Goal: Information Seeking & Learning: Learn about a topic

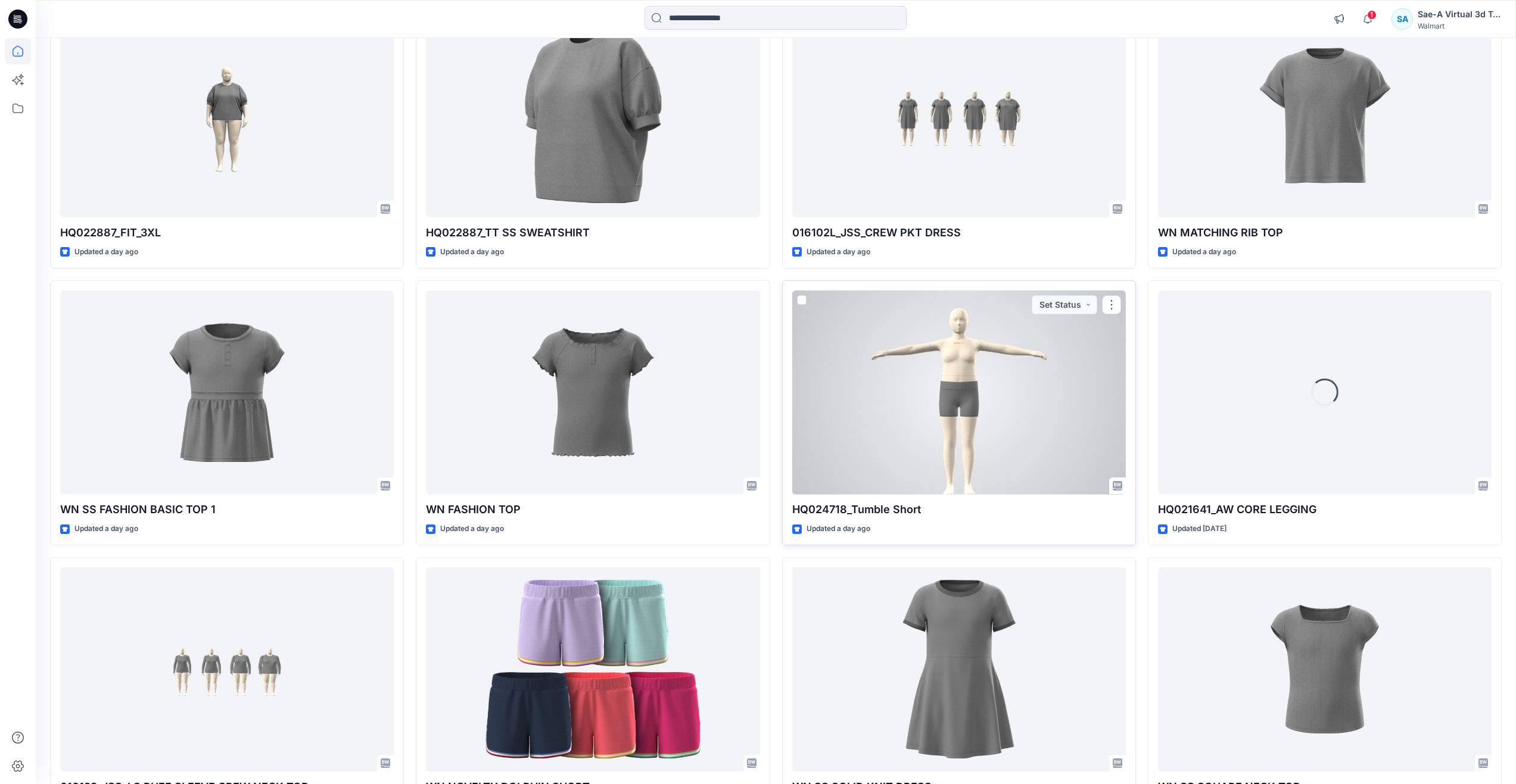
scroll to position [2751, 0]
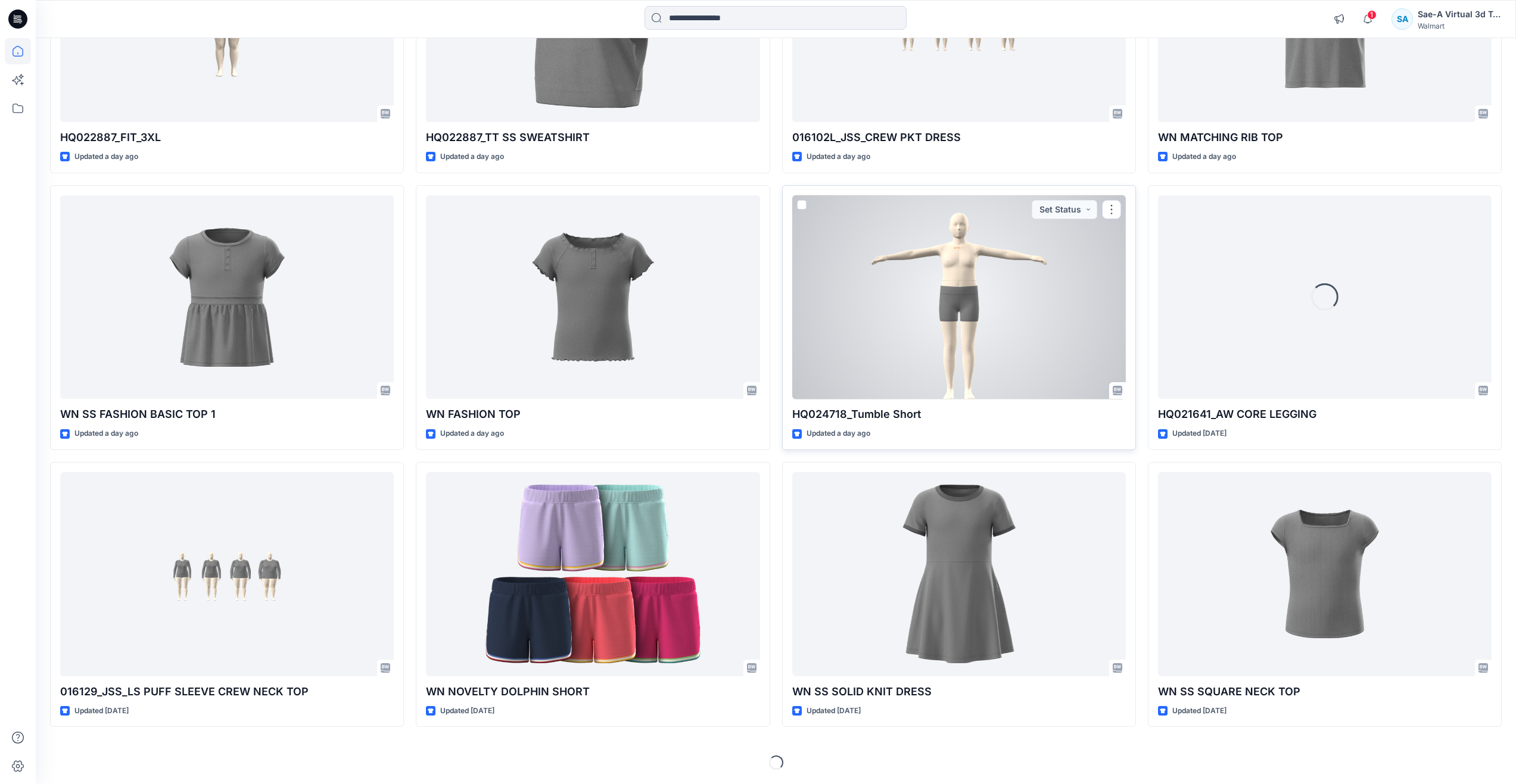
click at [960, 320] on div at bounding box center [959, 297] width 334 height 204
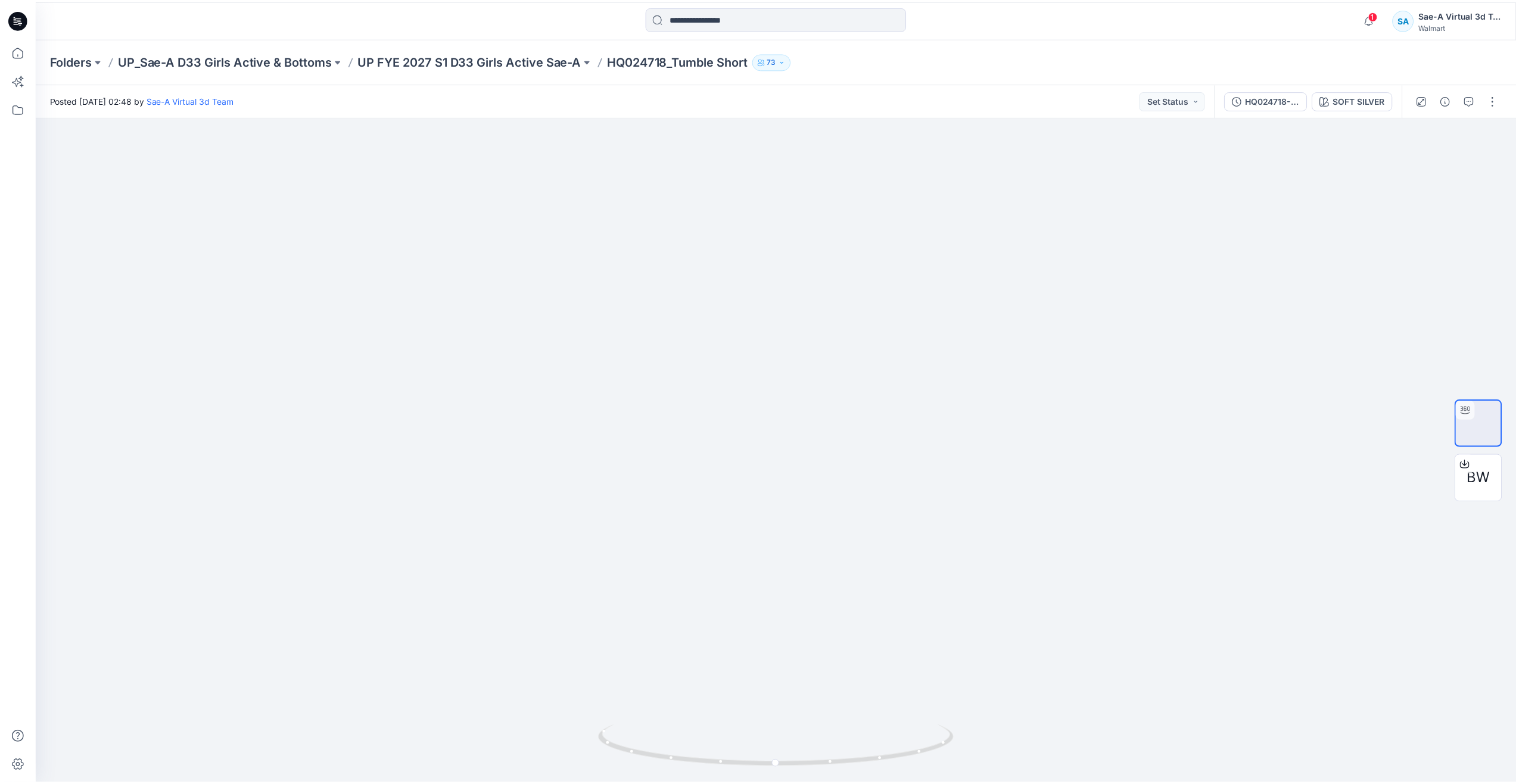
scroll to position [2751, 0]
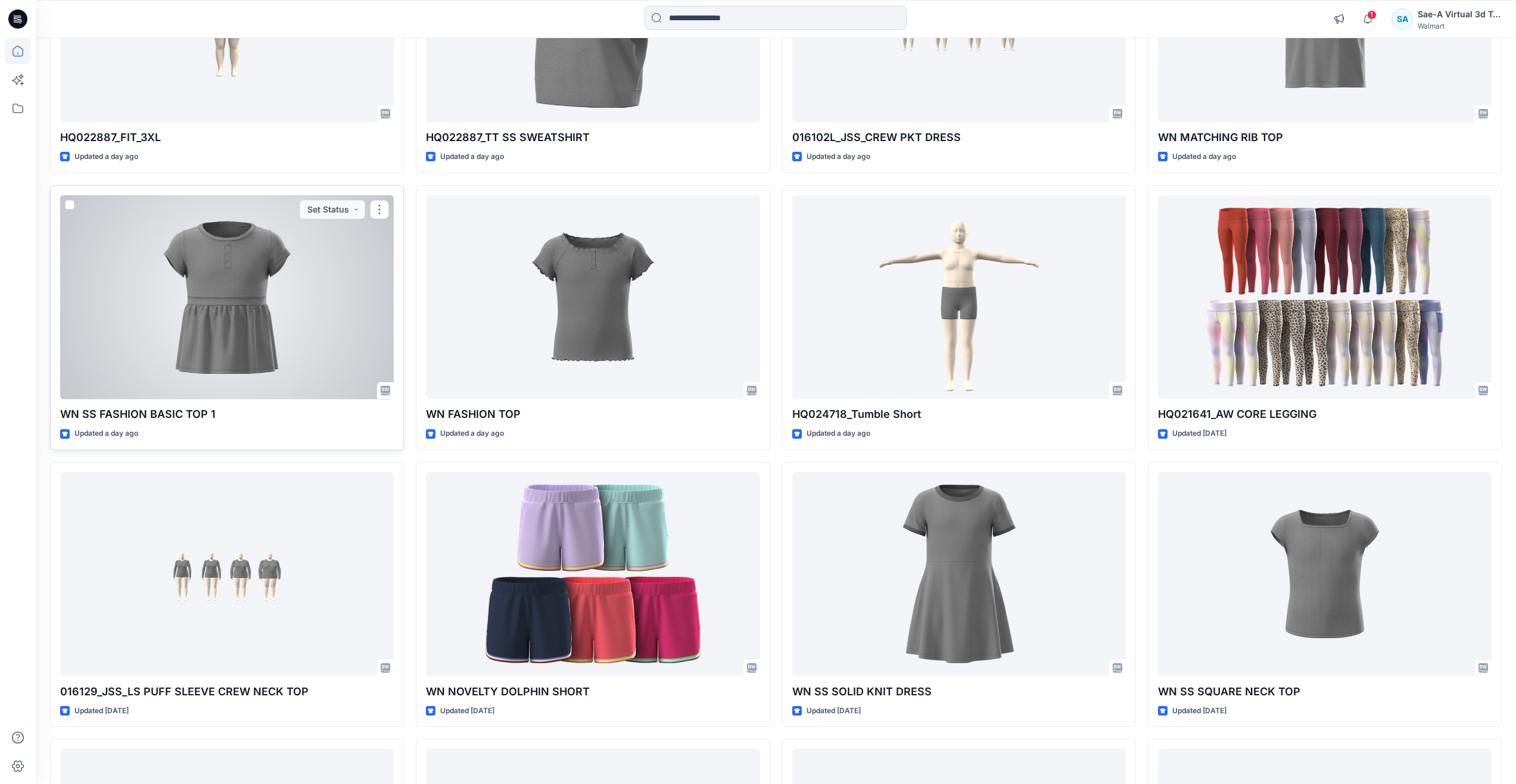
click at [207, 308] on div at bounding box center [227, 297] width 334 height 204
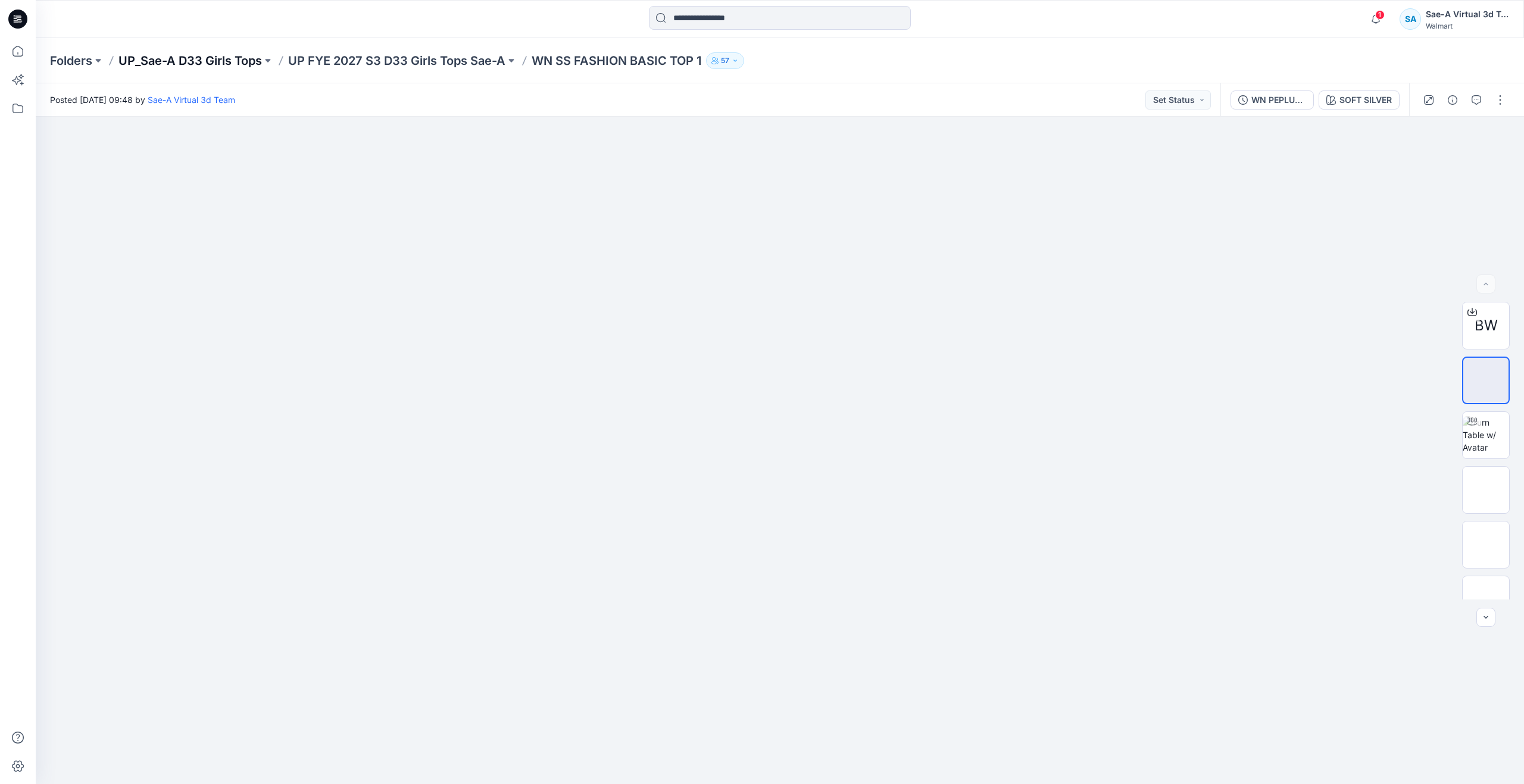
click at [234, 62] on p "UP_Sae-A D33 Girls Tops" at bounding box center [190, 60] width 144 height 16
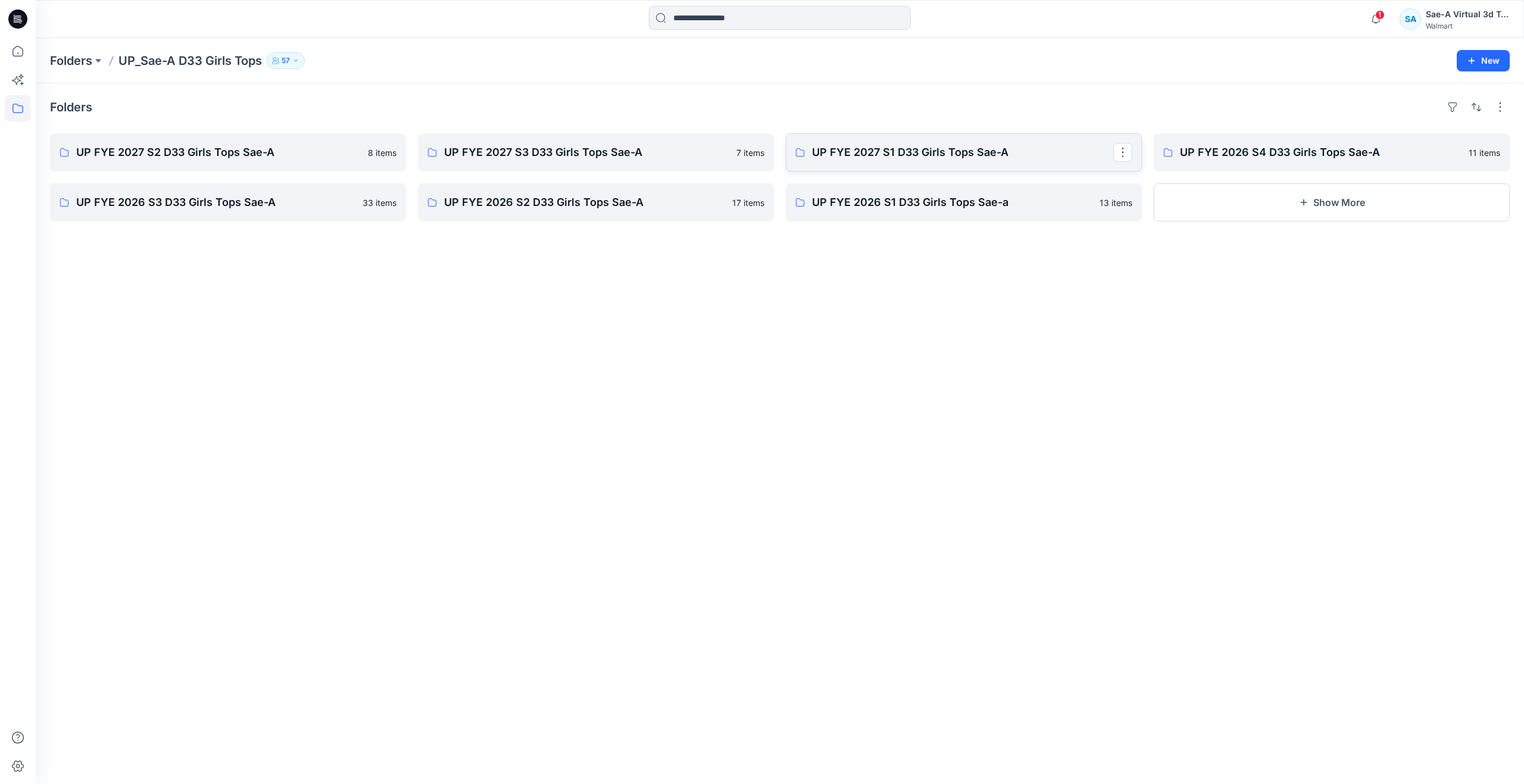
click at [969, 154] on p "UP FYE 2027 S1 D33 Girls Tops Sae-A" at bounding box center [962, 152] width 301 height 16
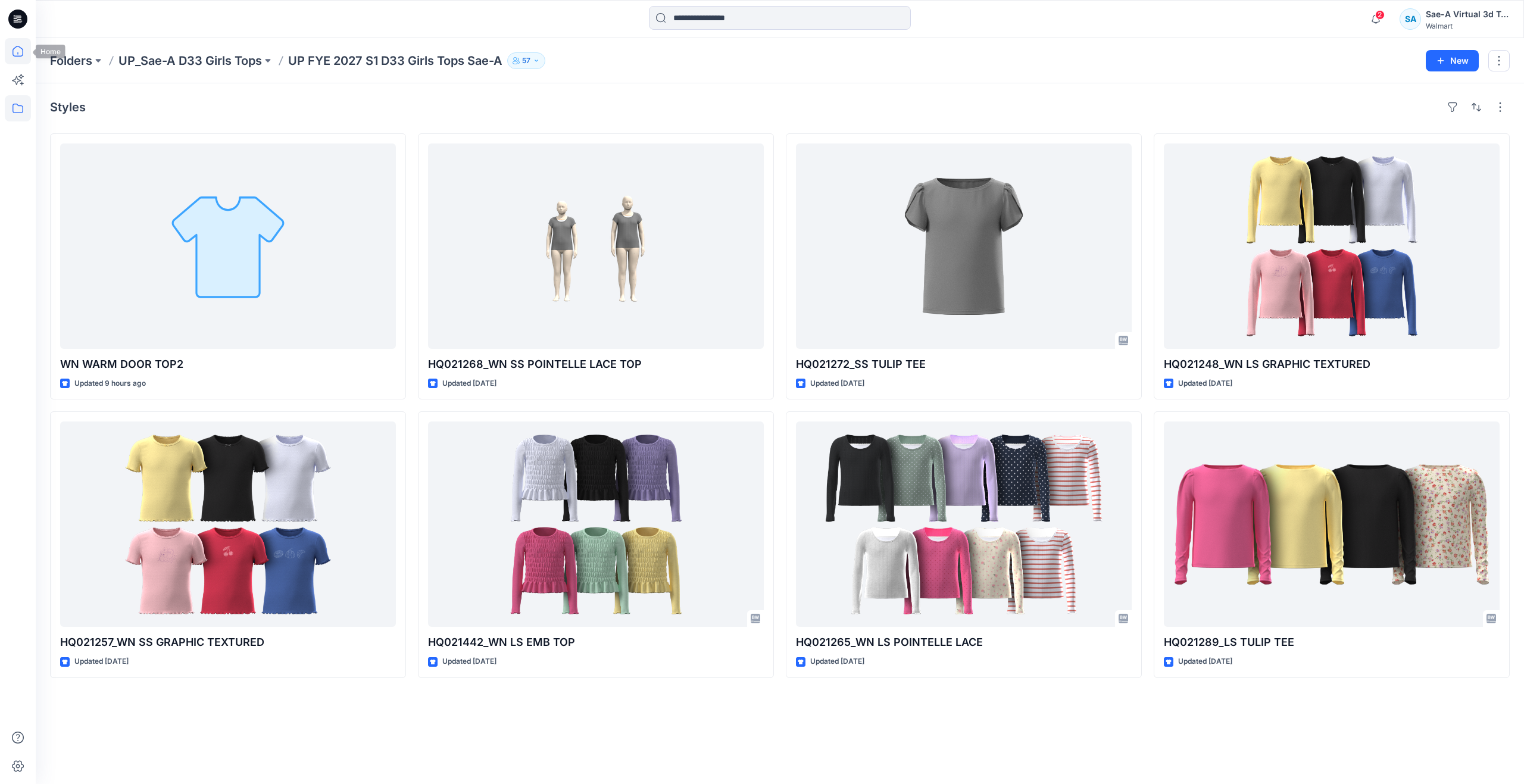
click at [18, 54] on icon at bounding box center [18, 51] width 26 height 26
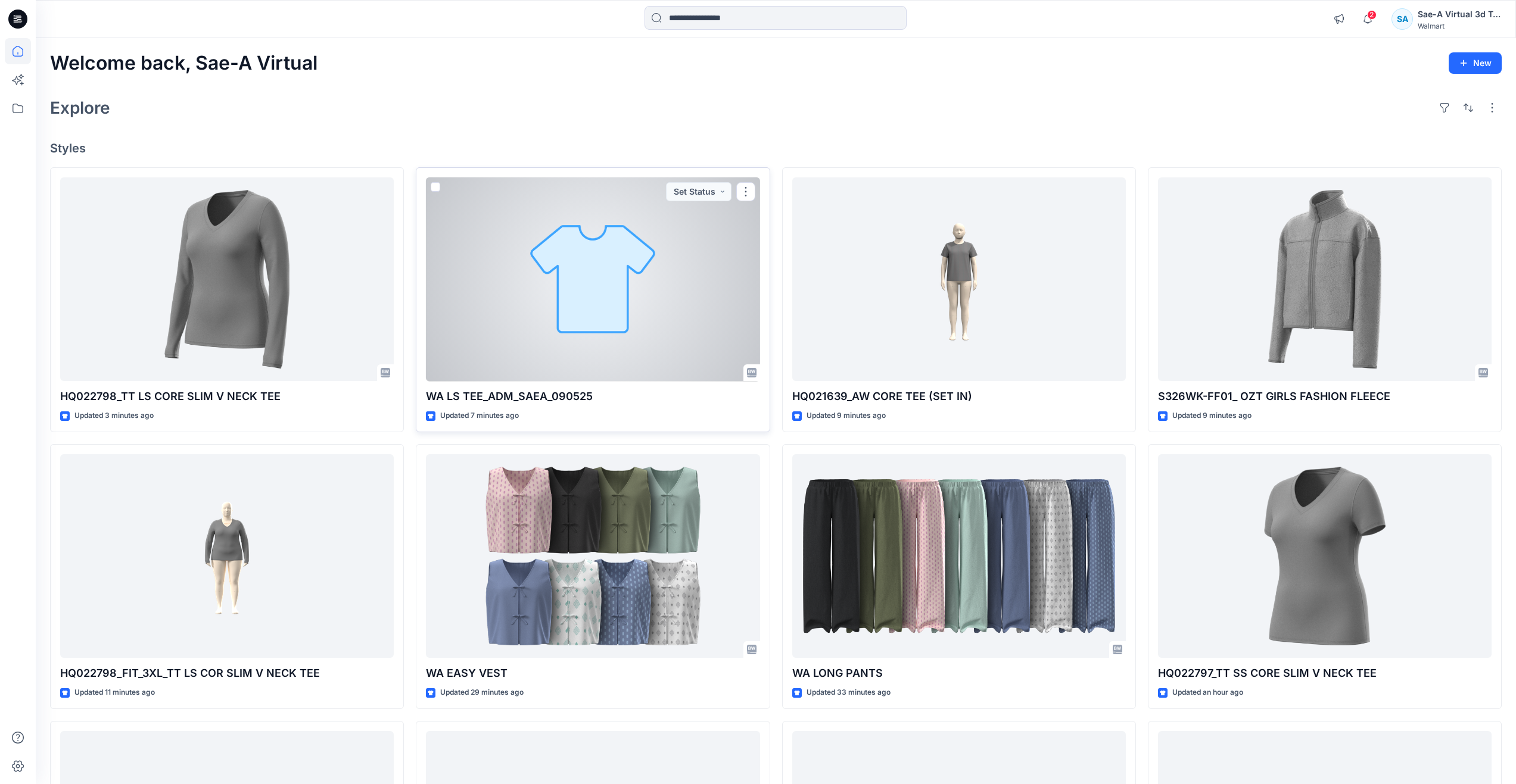
click at [545, 320] on div at bounding box center [593, 280] width 334 height 204
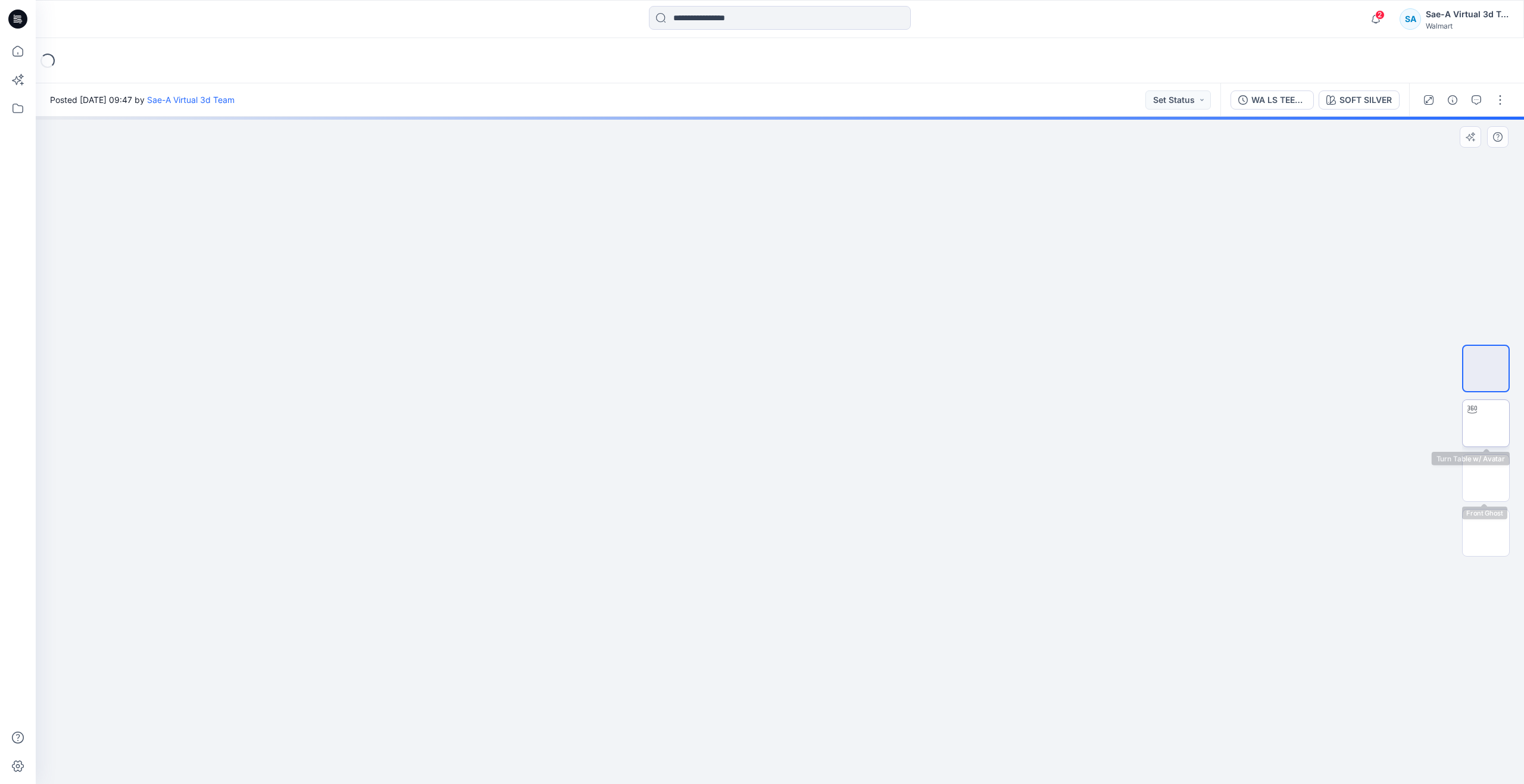
click at [1486, 423] on img at bounding box center [1486, 423] width 0 height 0
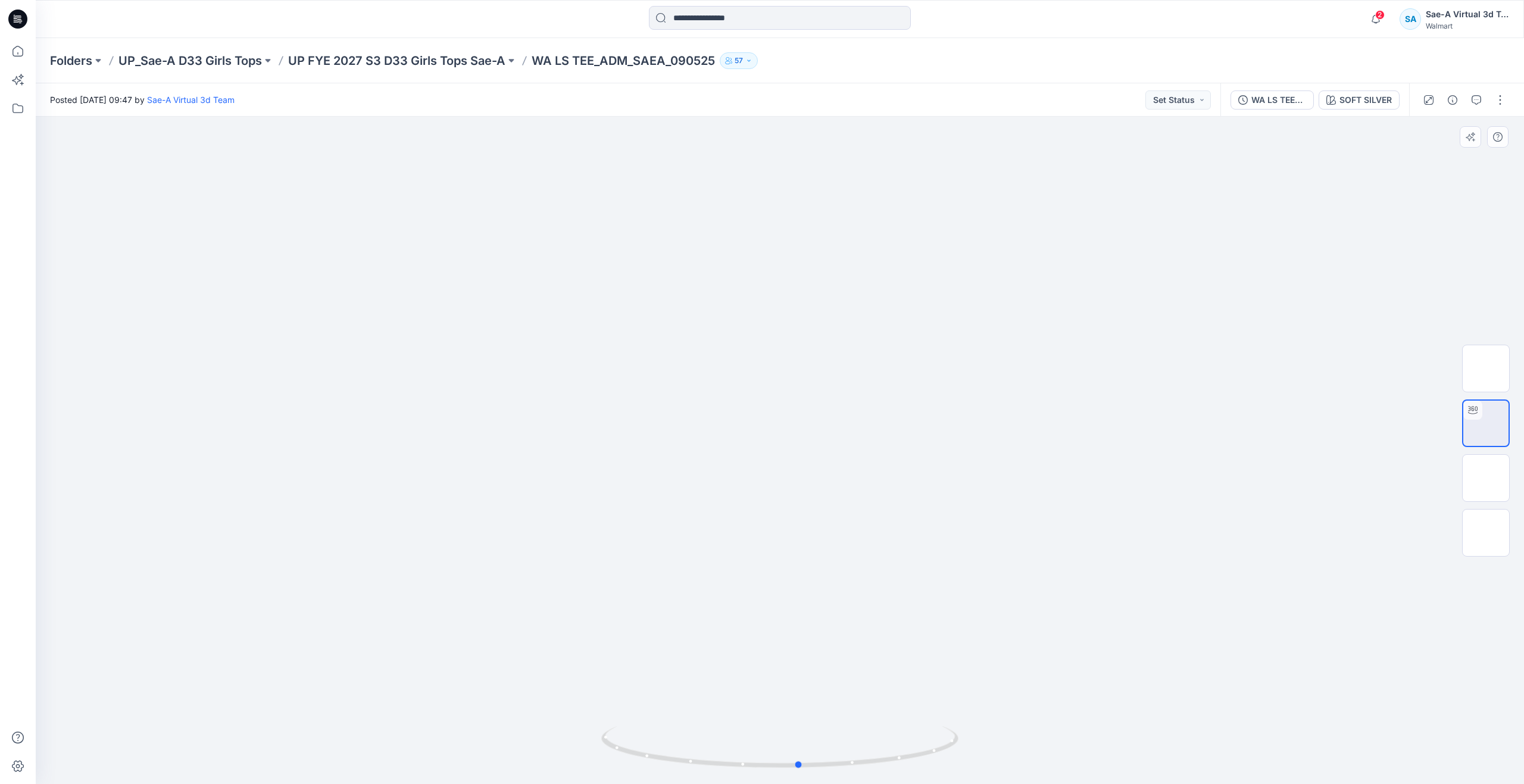
drag, startPoint x: 785, startPoint y: 764, endPoint x: 805, endPoint y: 696, distance: 70.9
click at [805, 724] on div at bounding box center [779, 754] width 357 height 60
click at [1486, 533] on img at bounding box center [1486, 533] width 0 height 0
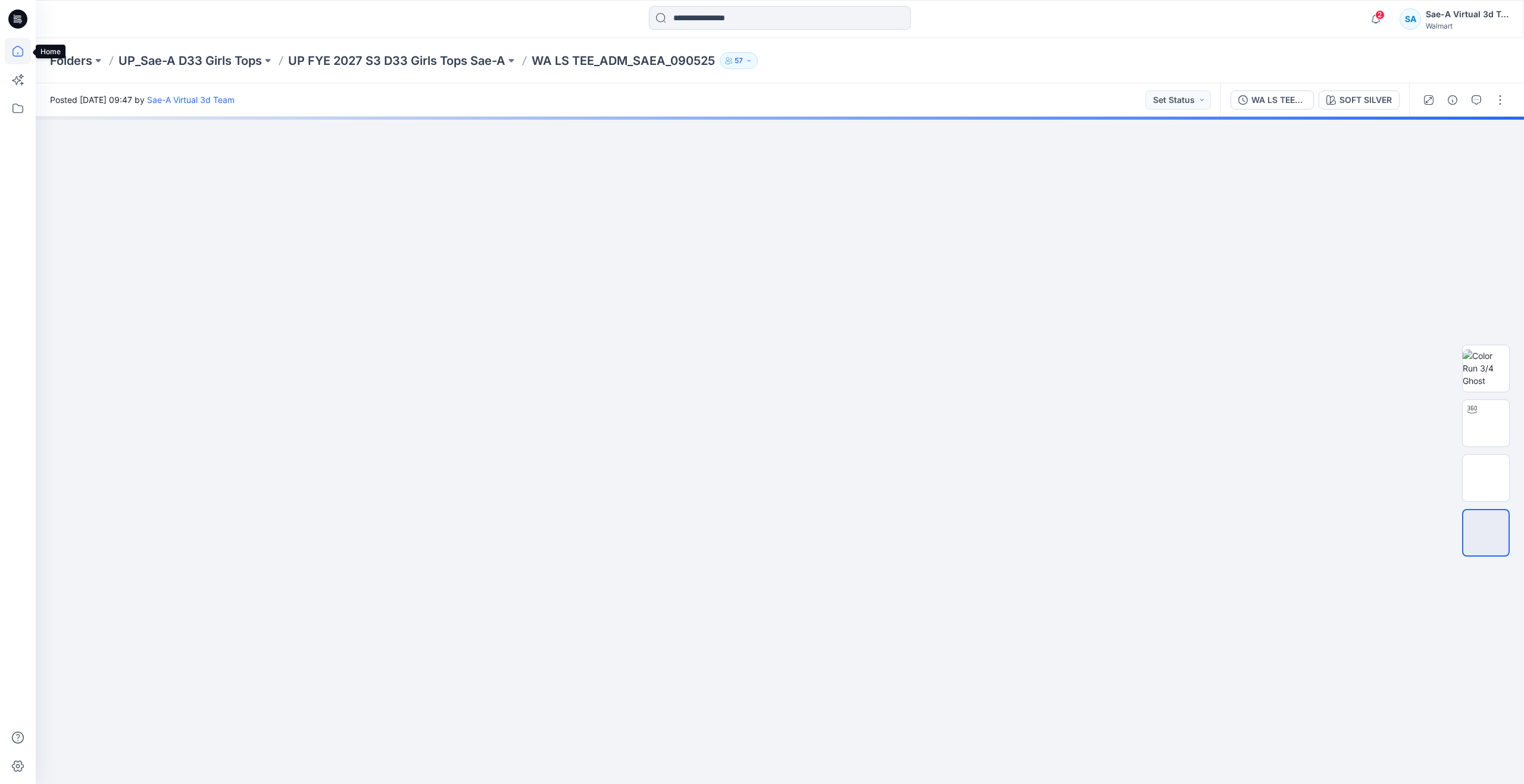
click at [16, 46] on icon at bounding box center [18, 51] width 11 height 11
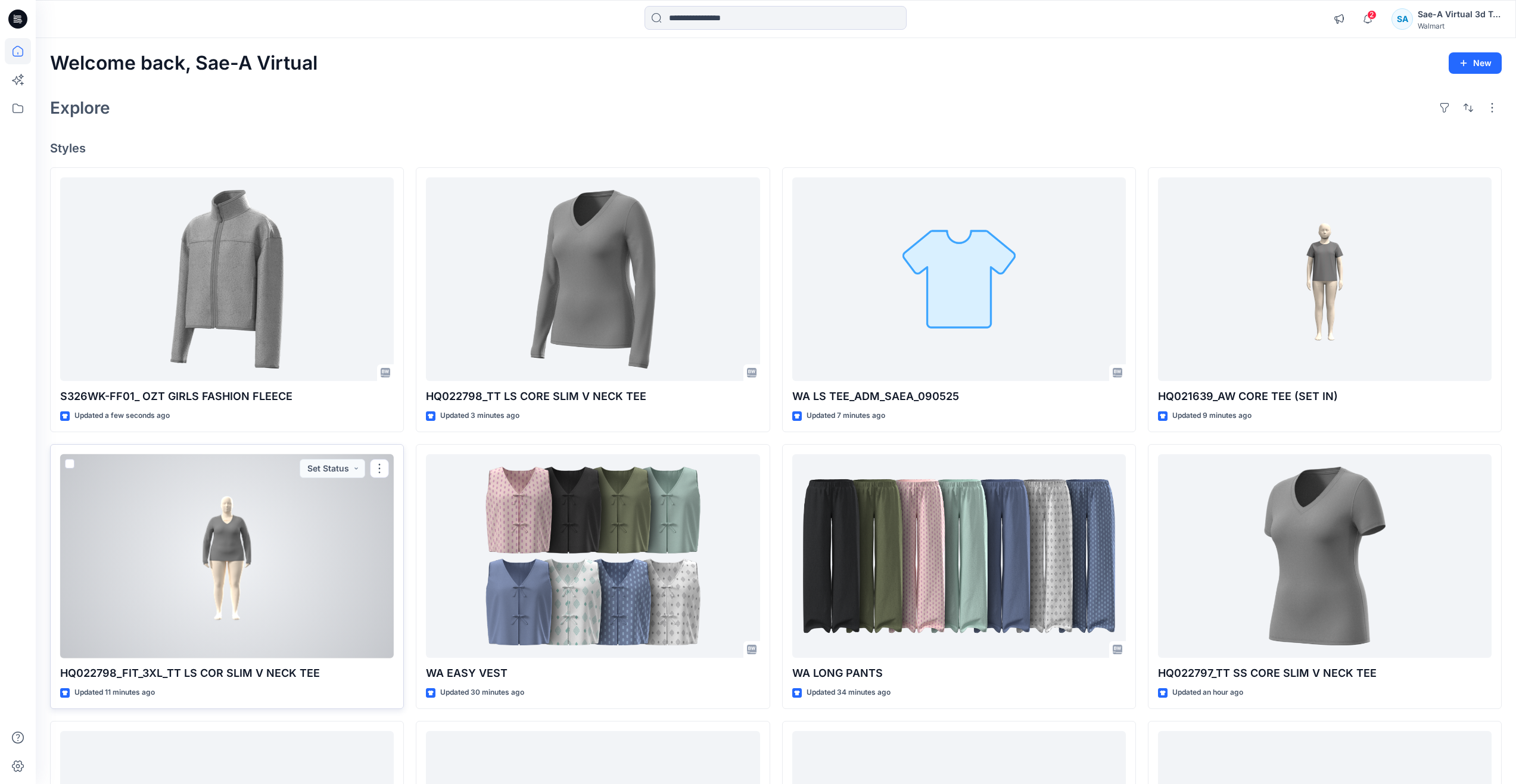
click at [250, 577] on div at bounding box center [227, 557] width 334 height 204
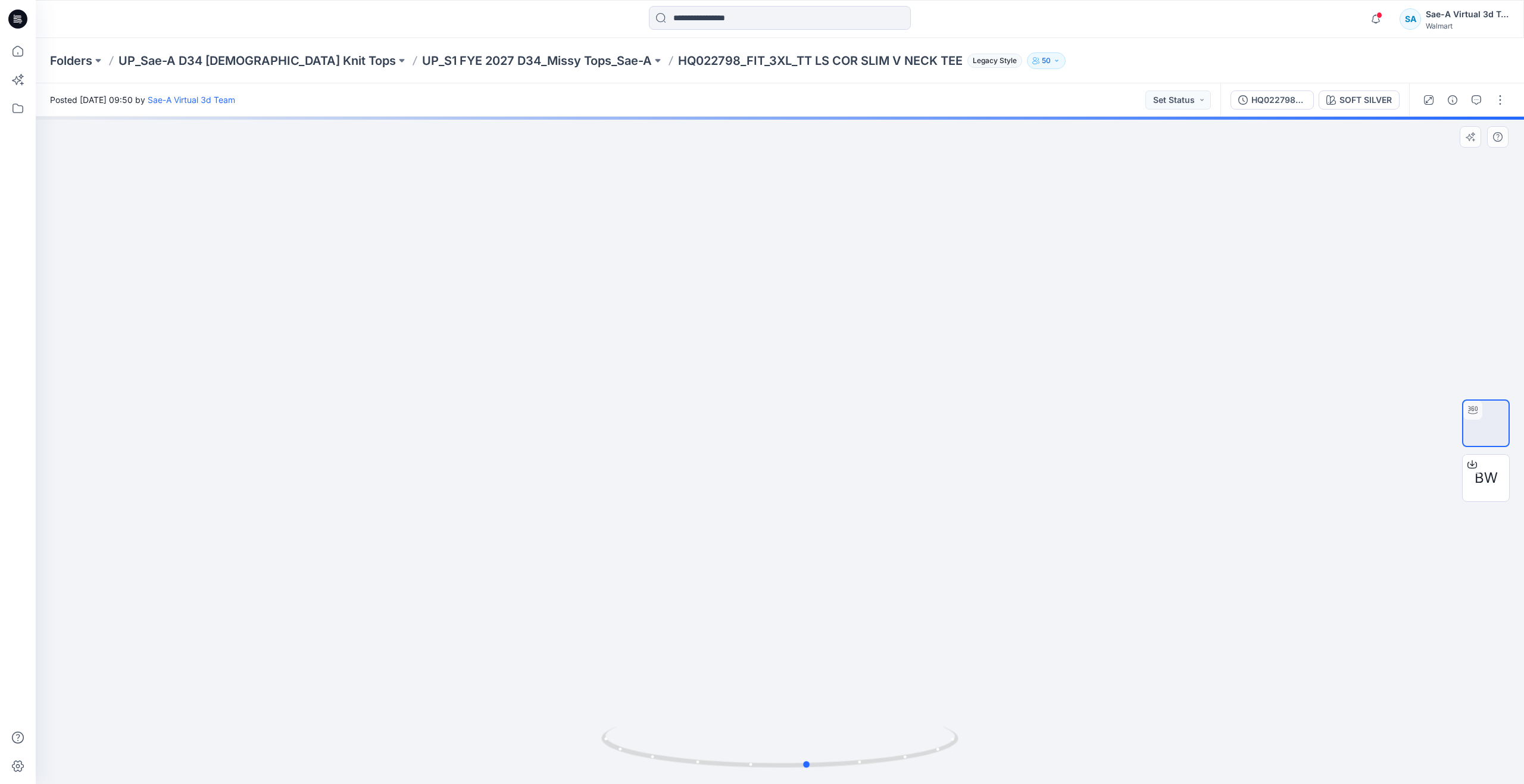
drag, startPoint x: 785, startPoint y: 763, endPoint x: 456, endPoint y: 694, distance: 336.2
click at [456, 694] on div at bounding box center [780, 450] width 1489 height 667
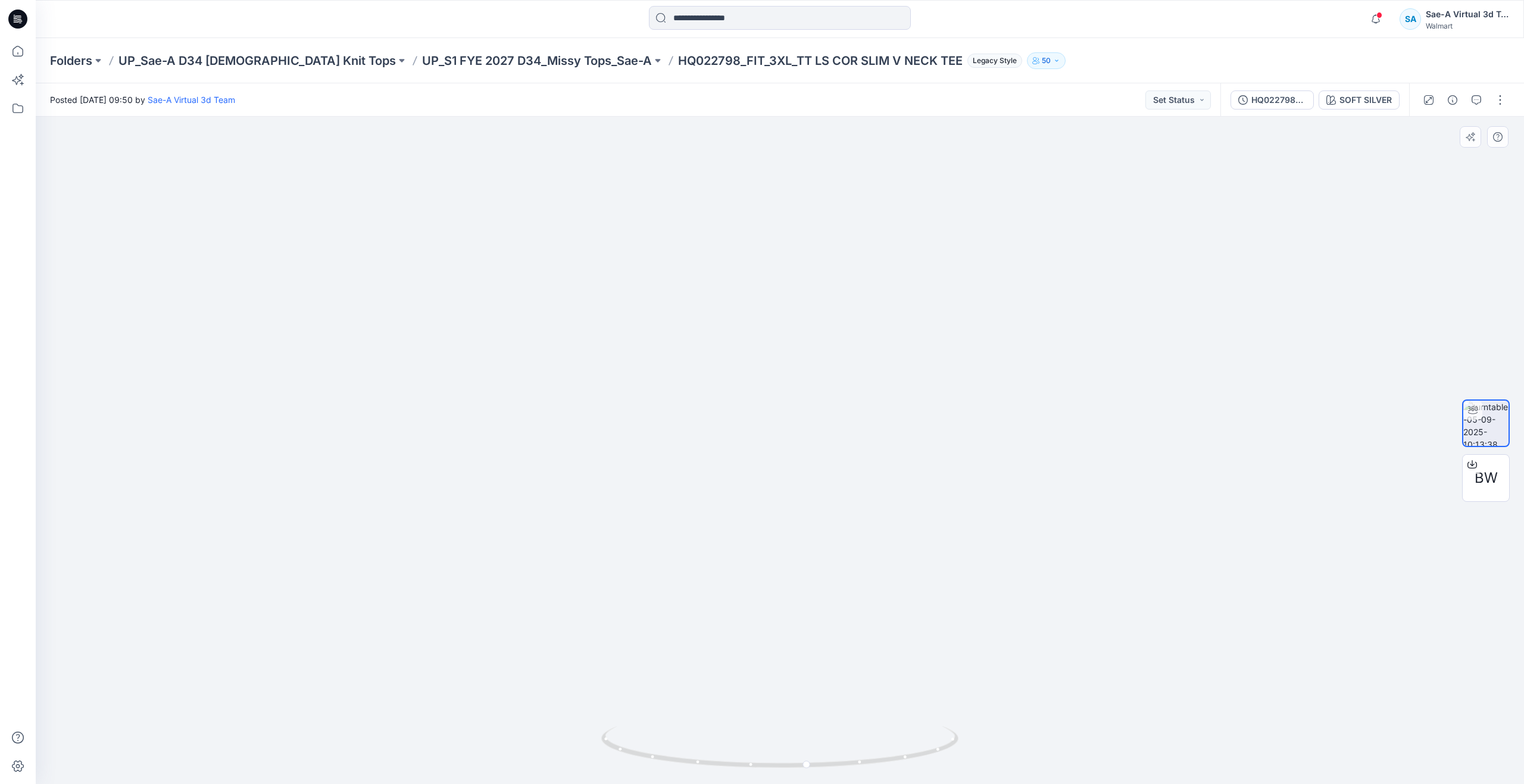
drag, startPoint x: 794, startPoint y: 676, endPoint x: 792, endPoint y: 694, distance: 18.1
click at [34, 61] on div at bounding box center [18, 392] width 36 height 784
click at [19, 57] on icon at bounding box center [18, 51] width 11 height 11
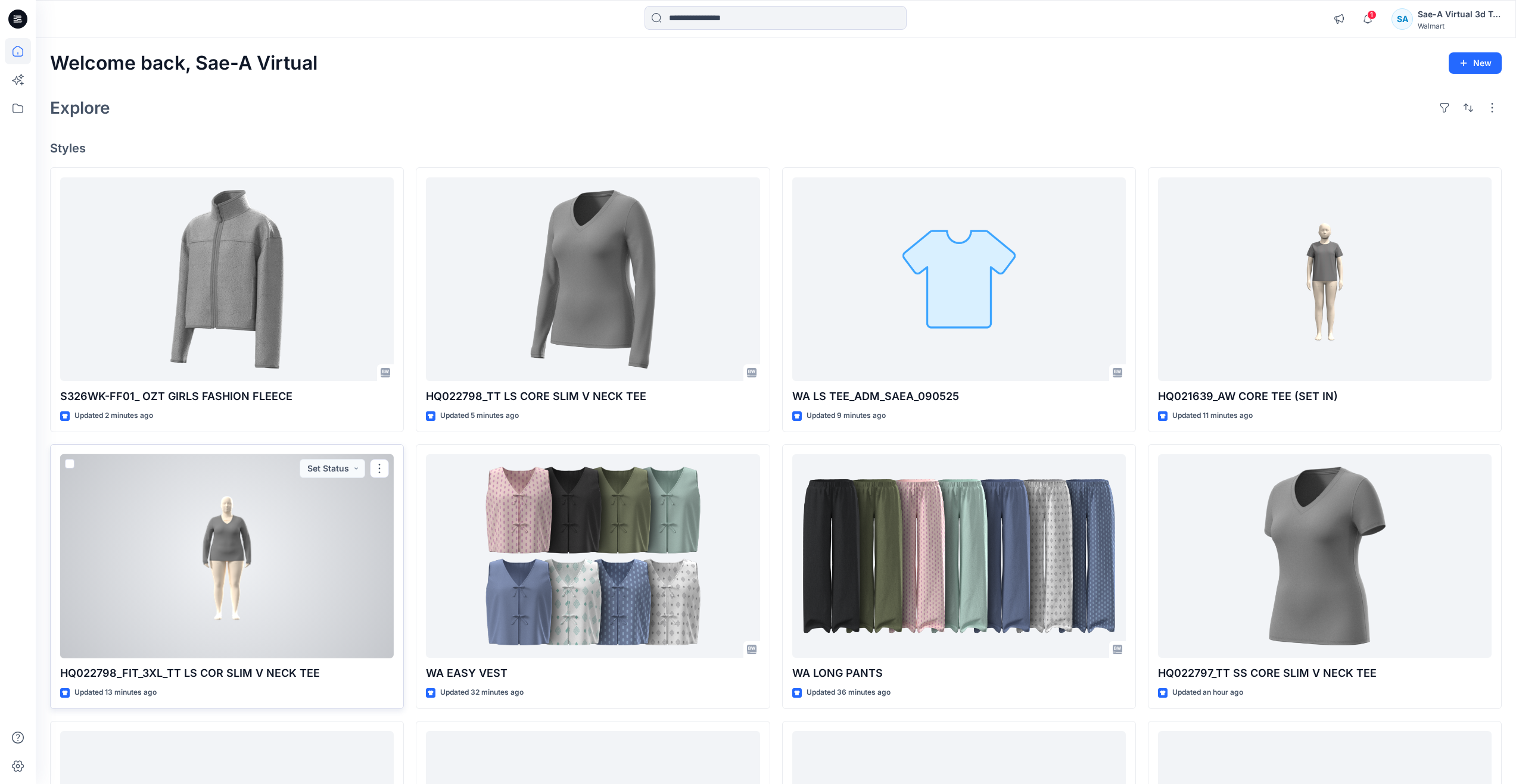
click at [264, 616] on div at bounding box center [227, 557] width 334 height 204
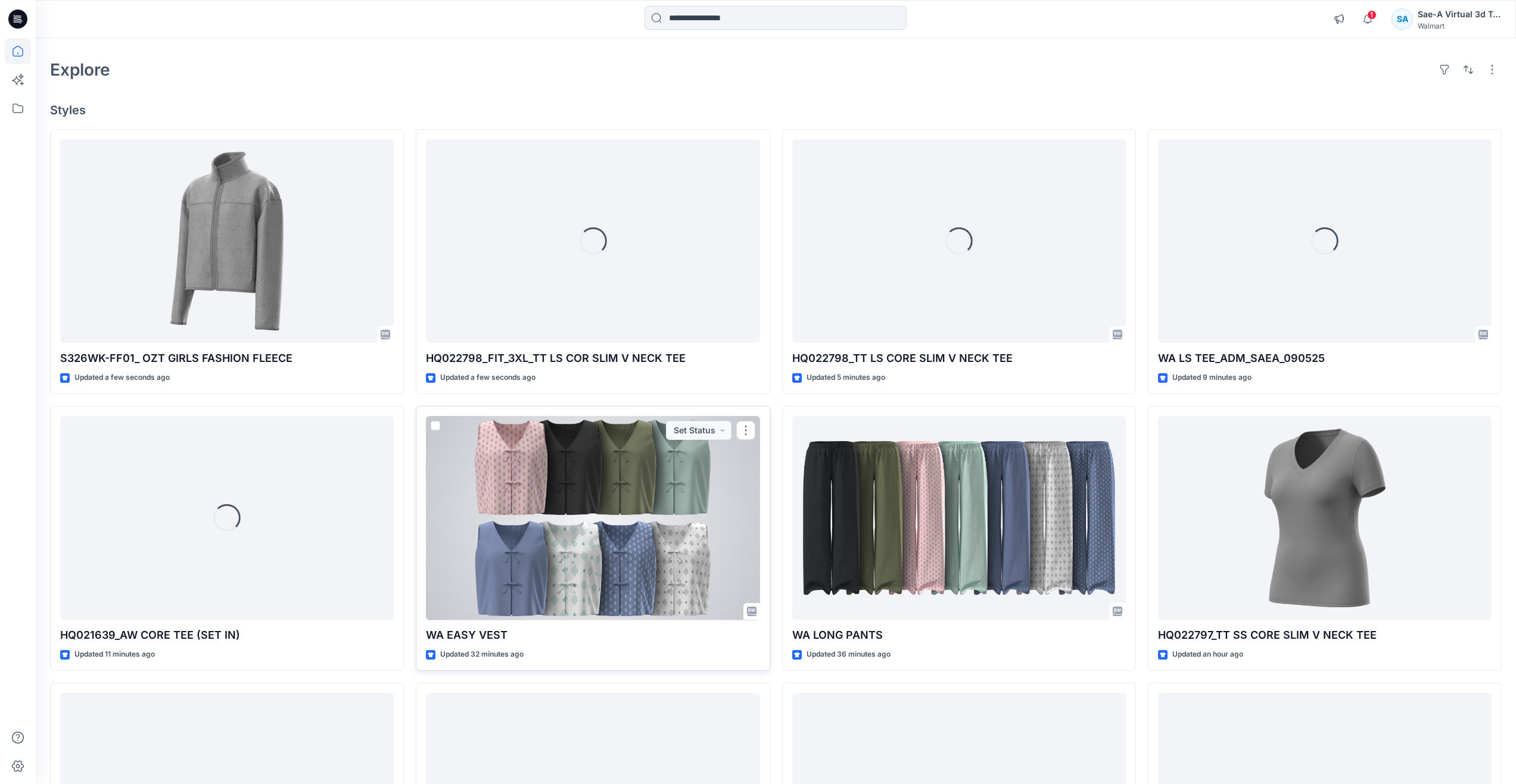
scroll to position [60, 0]
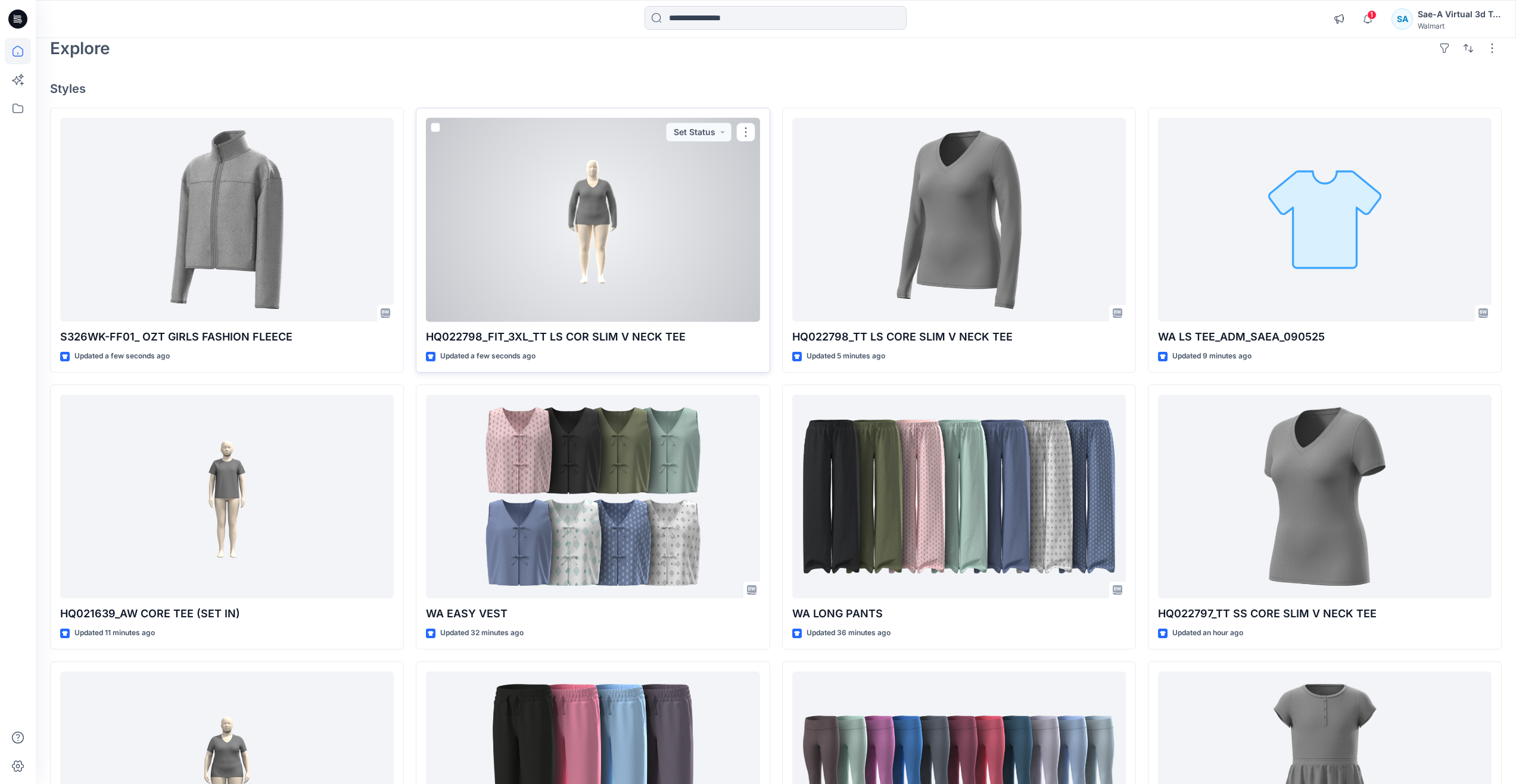
click at [600, 232] on div at bounding box center [593, 220] width 334 height 204
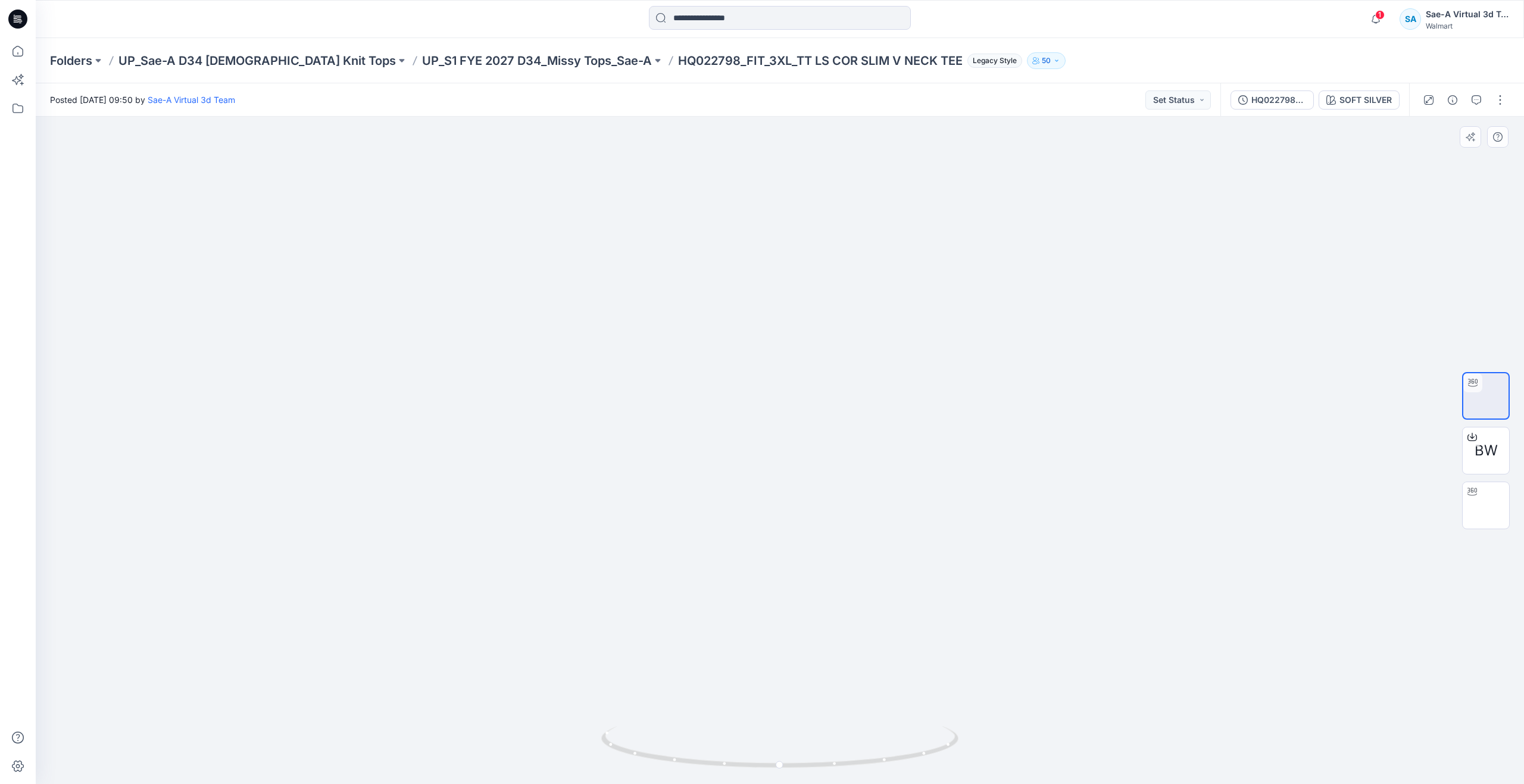
drag, startPoint x: 744, startPoint y: 542, endPoint x: 737, endPoint y: 592, distance: 50.5
click at [25, 52] on icon at bounding box center [18, 51] width 26 height 26
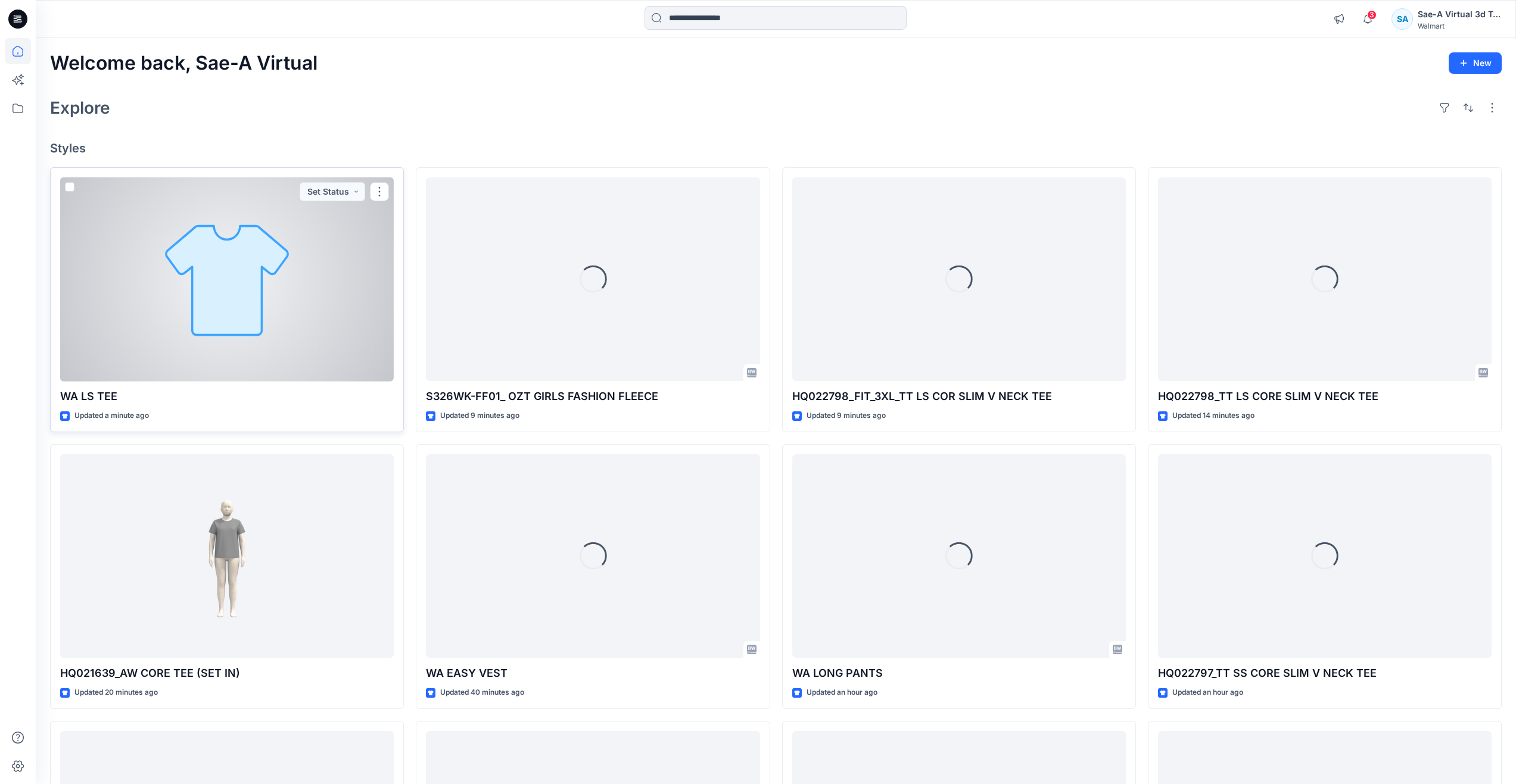
click at [181, 278] on div at bounding box center [227, 280] width 334 height 204
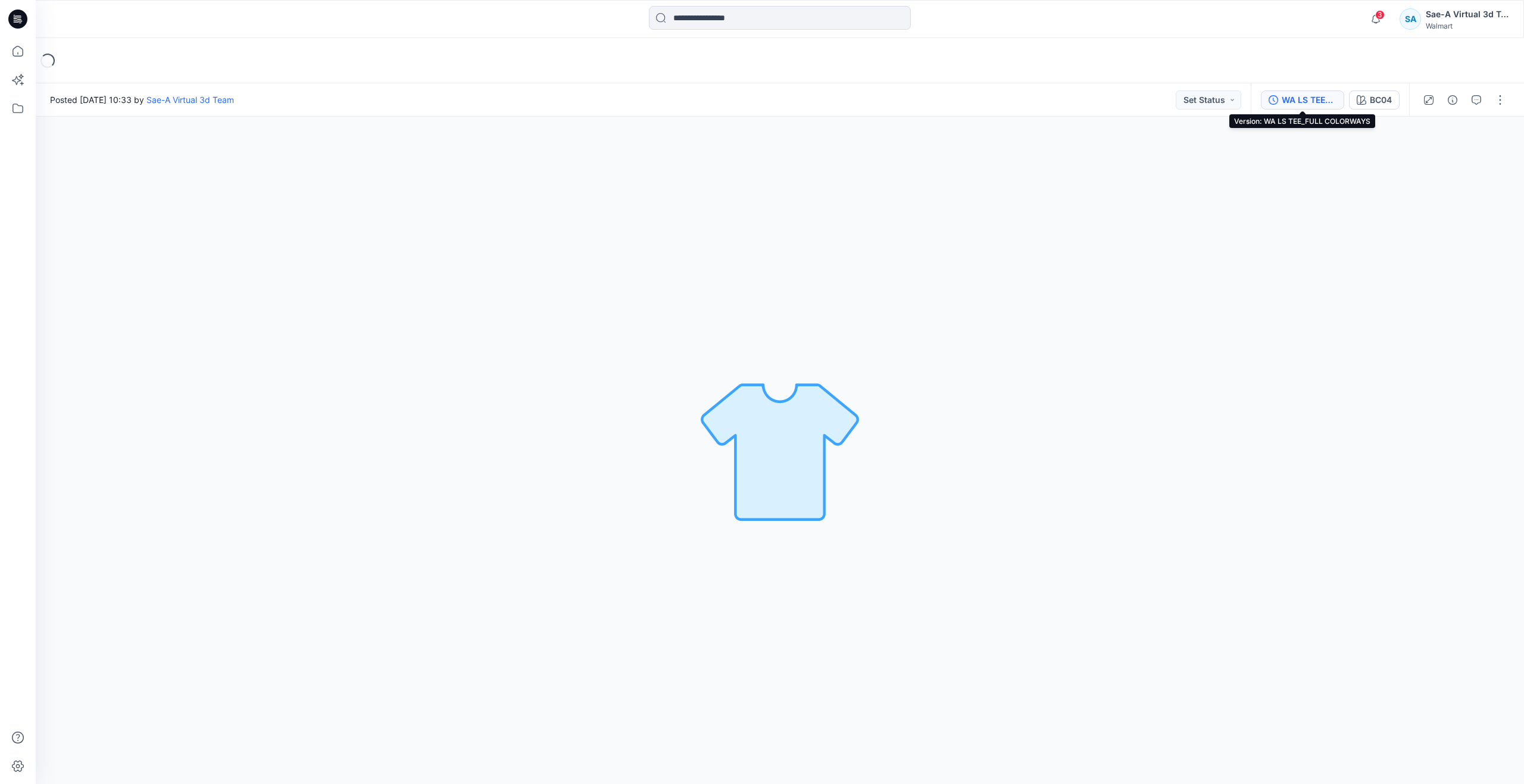
click at [1307, 99] on div "WA LS TEE_FULL COLORWAYS" at bounding box center [1309, 100] width 55 height 13
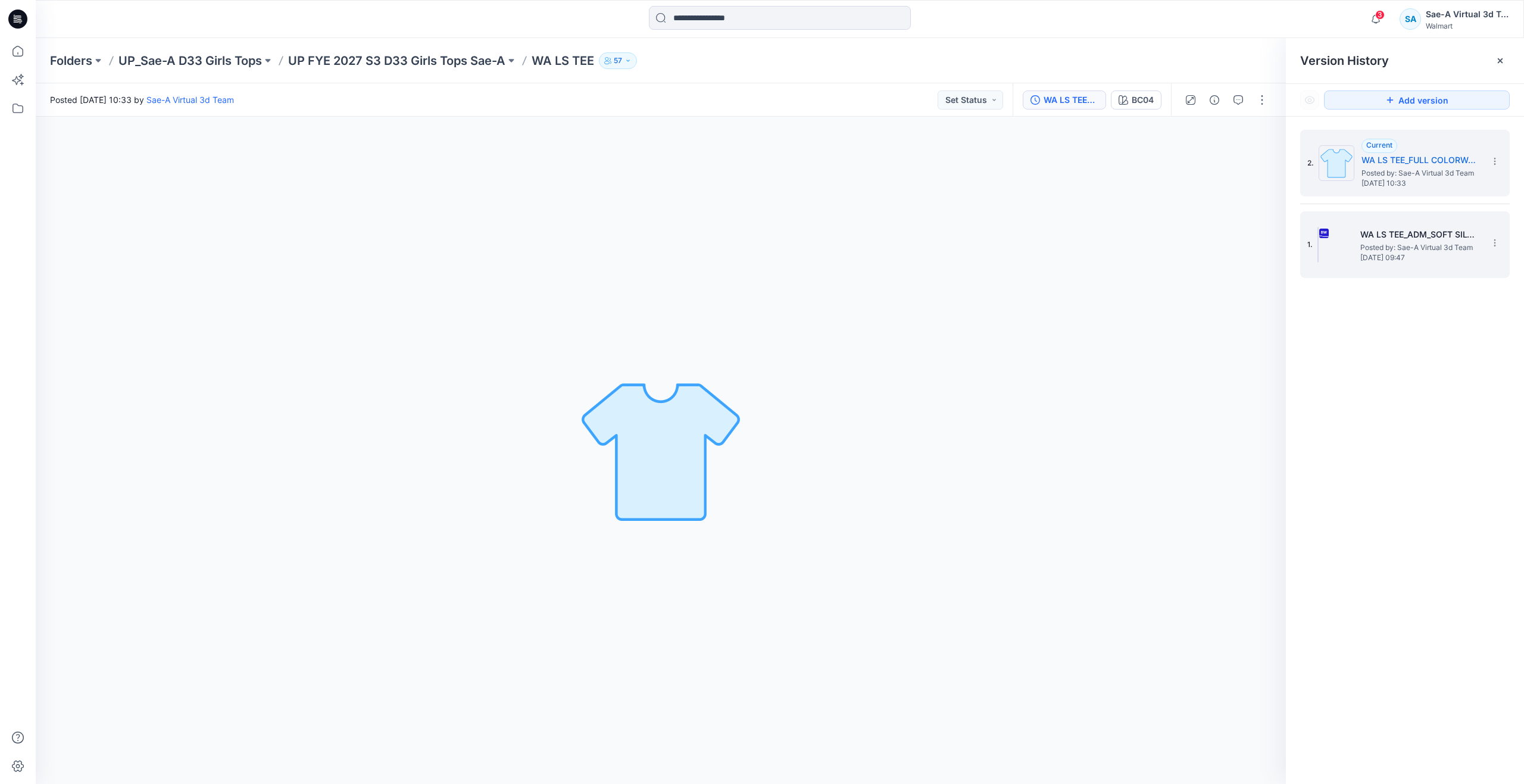
click at [1373, 244] on span "Posted by: Sae-A Virtual 3d Team" at bounding box center [1420, 248] width 119 height 12
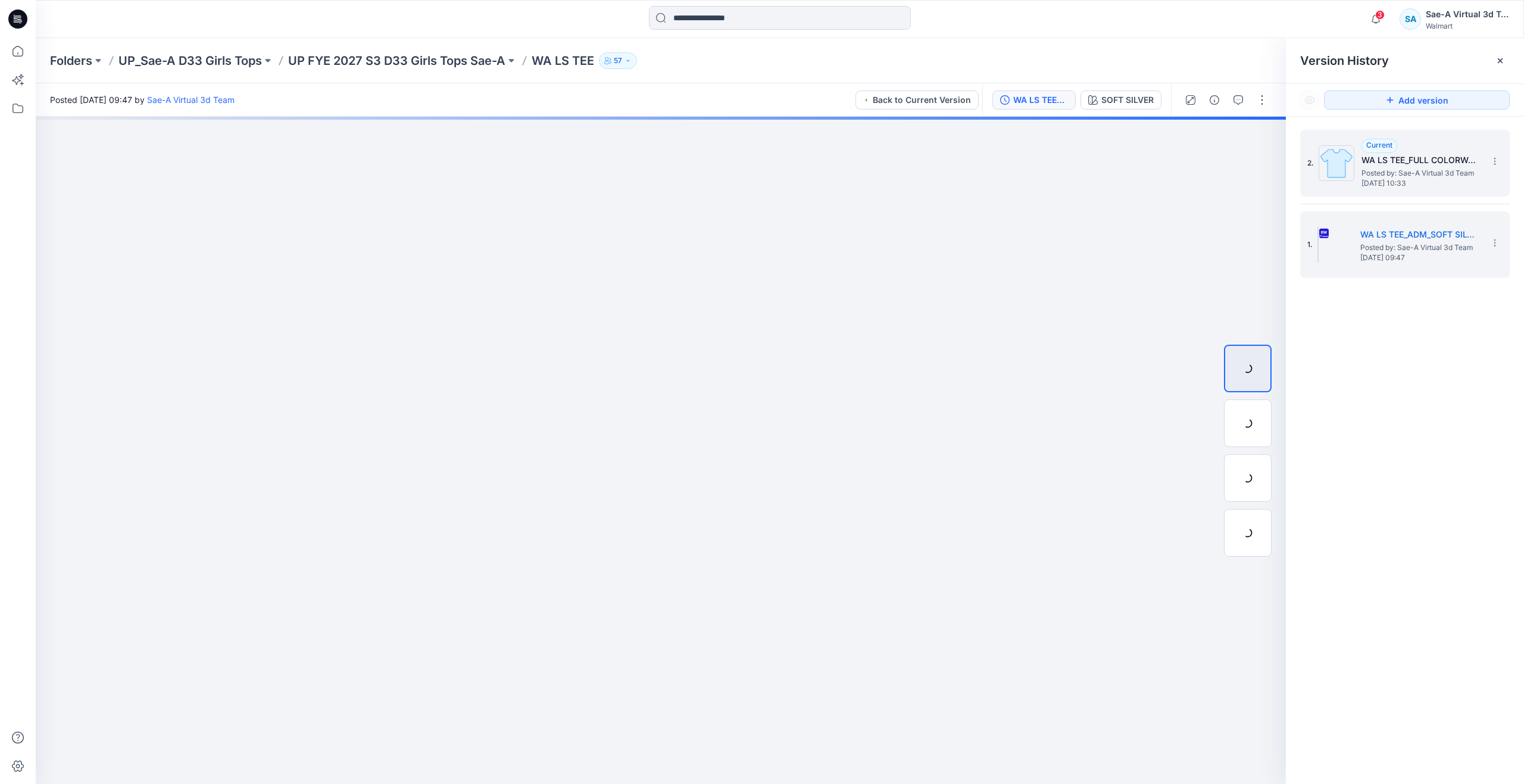
click at [1365, 167] on span "Posted by: Sae-A Virtual 3d Team" at bounding box center [1421, 173] width 119 height 12
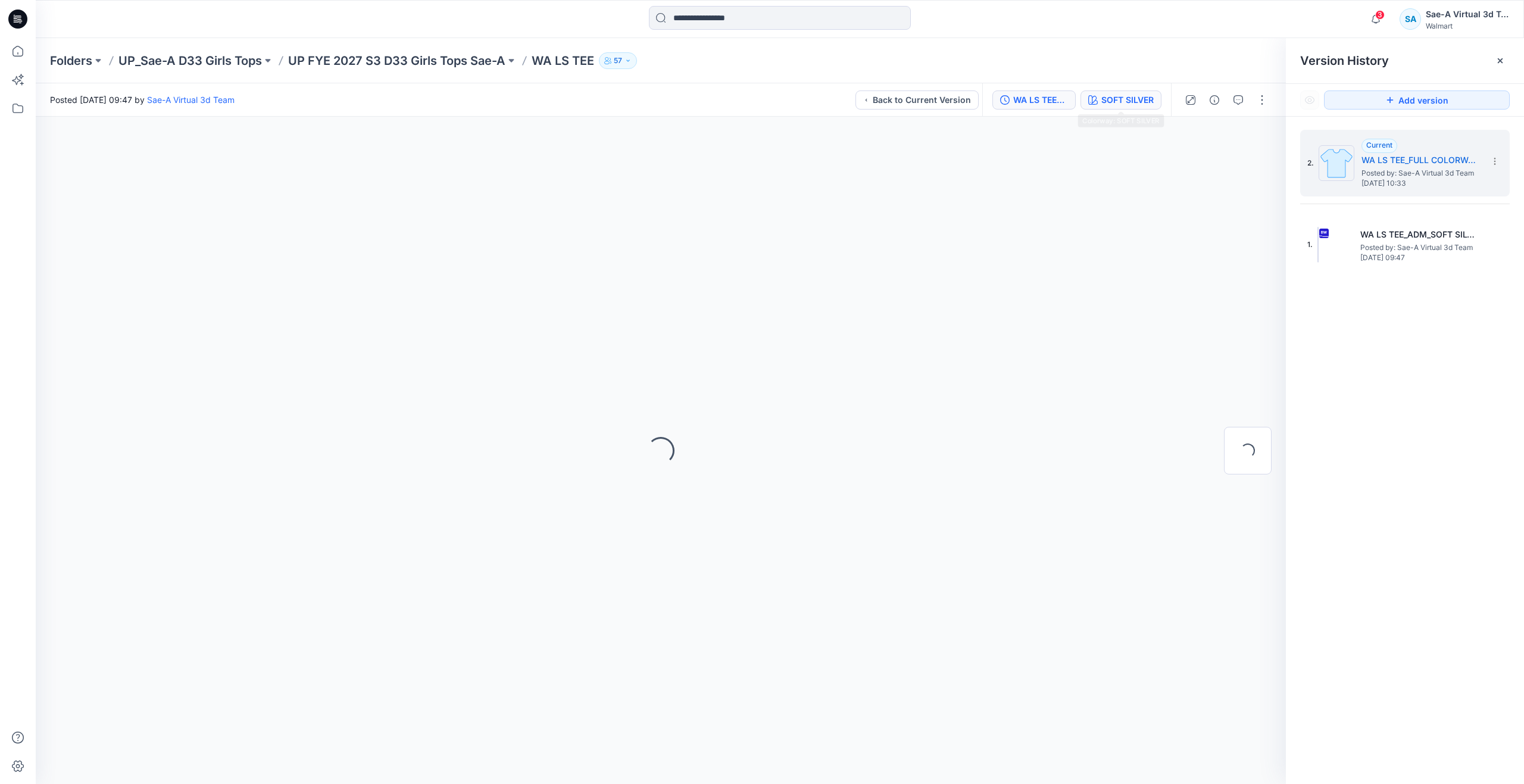
click at [1136, 96] on div "SOFT SILVER" at bounding box center [1127, 100] width 52 height 13
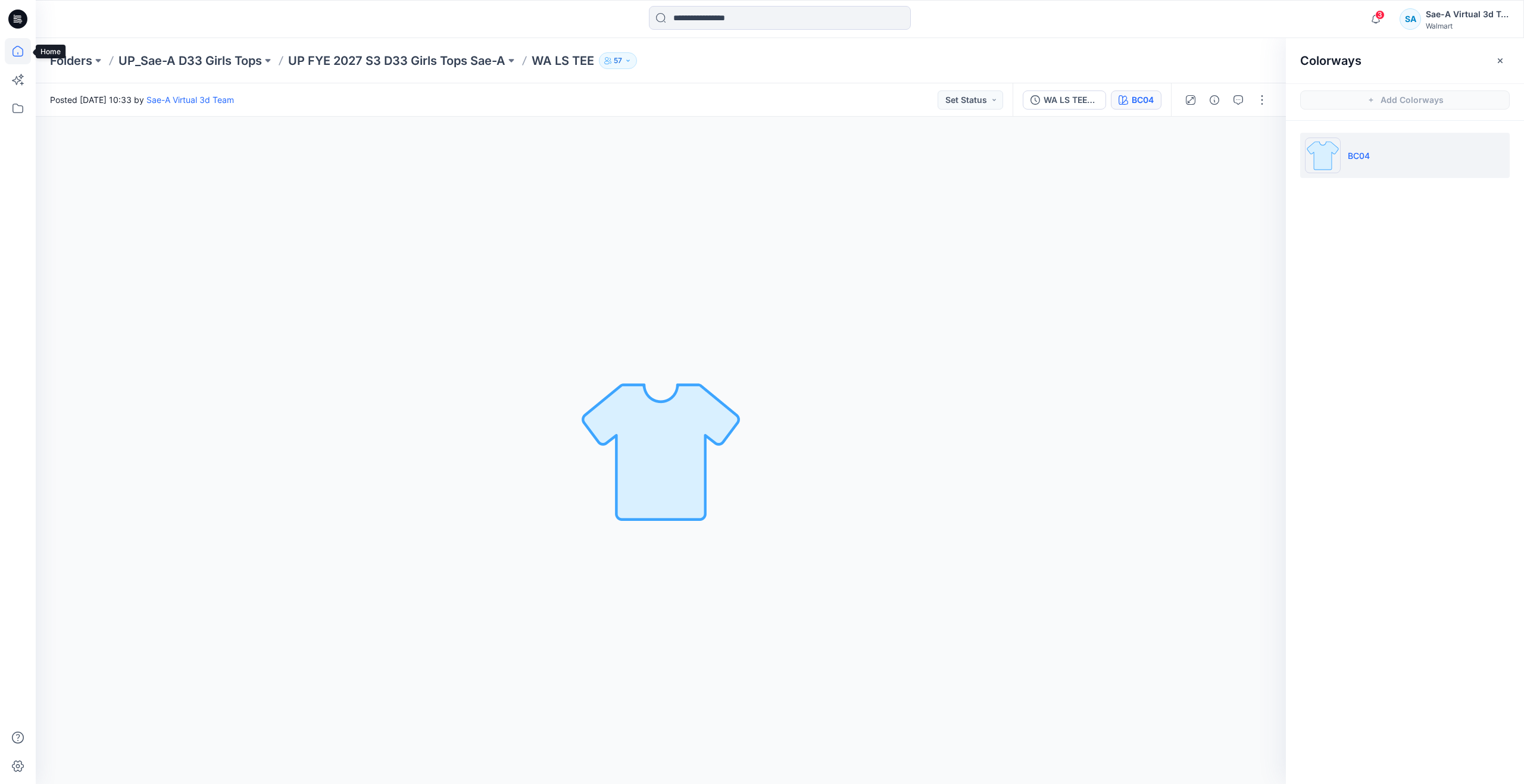
click at [24, 50] on icon at bounding box center [18, 51] width 26 height 26
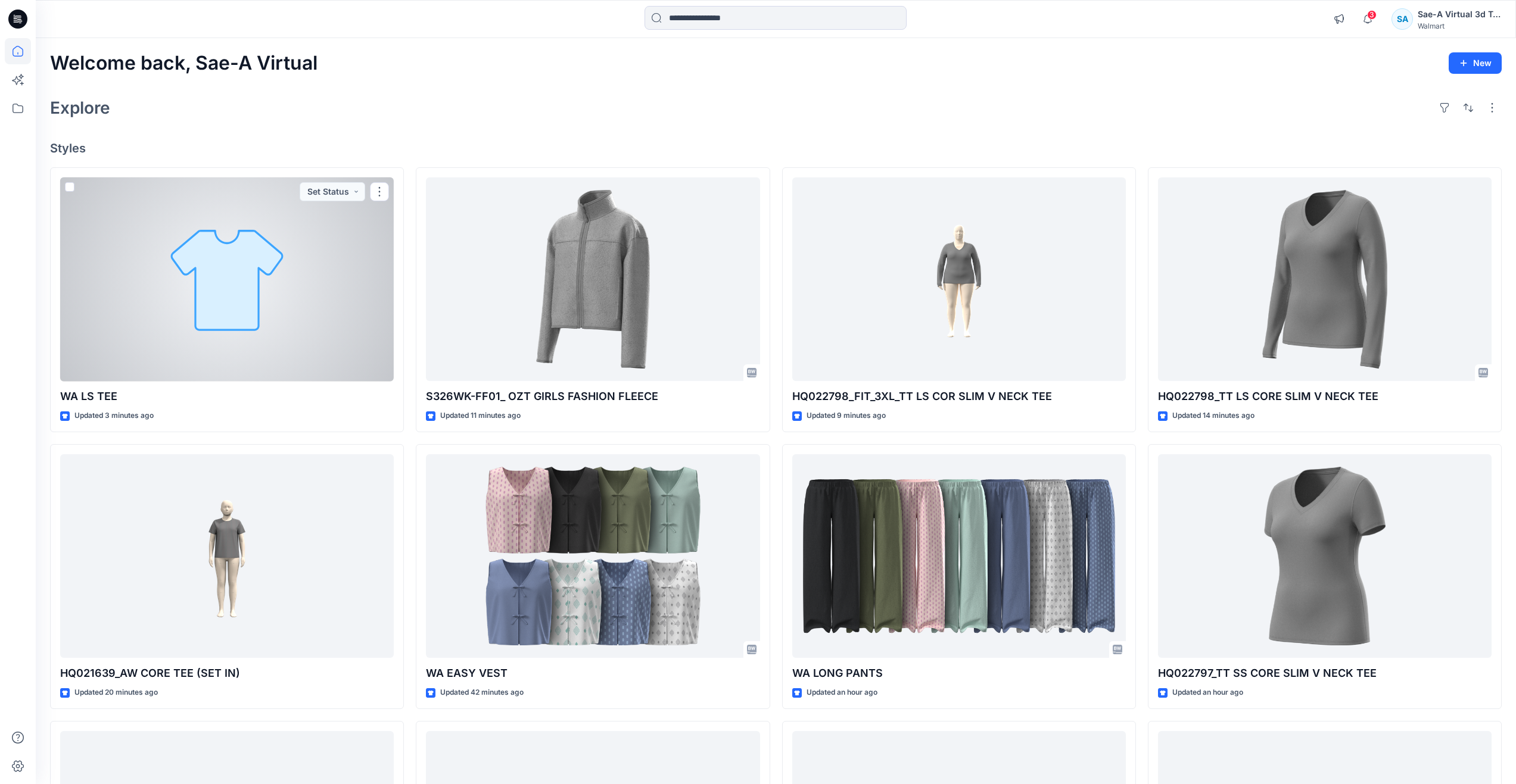
drag, startPoint x: 161, startPoint y: 317, endPoint x: 315, endPoint y: 322, distance: 154.1
click at [161, 317] on div at bounding box center [227, 280] width 334 height 204
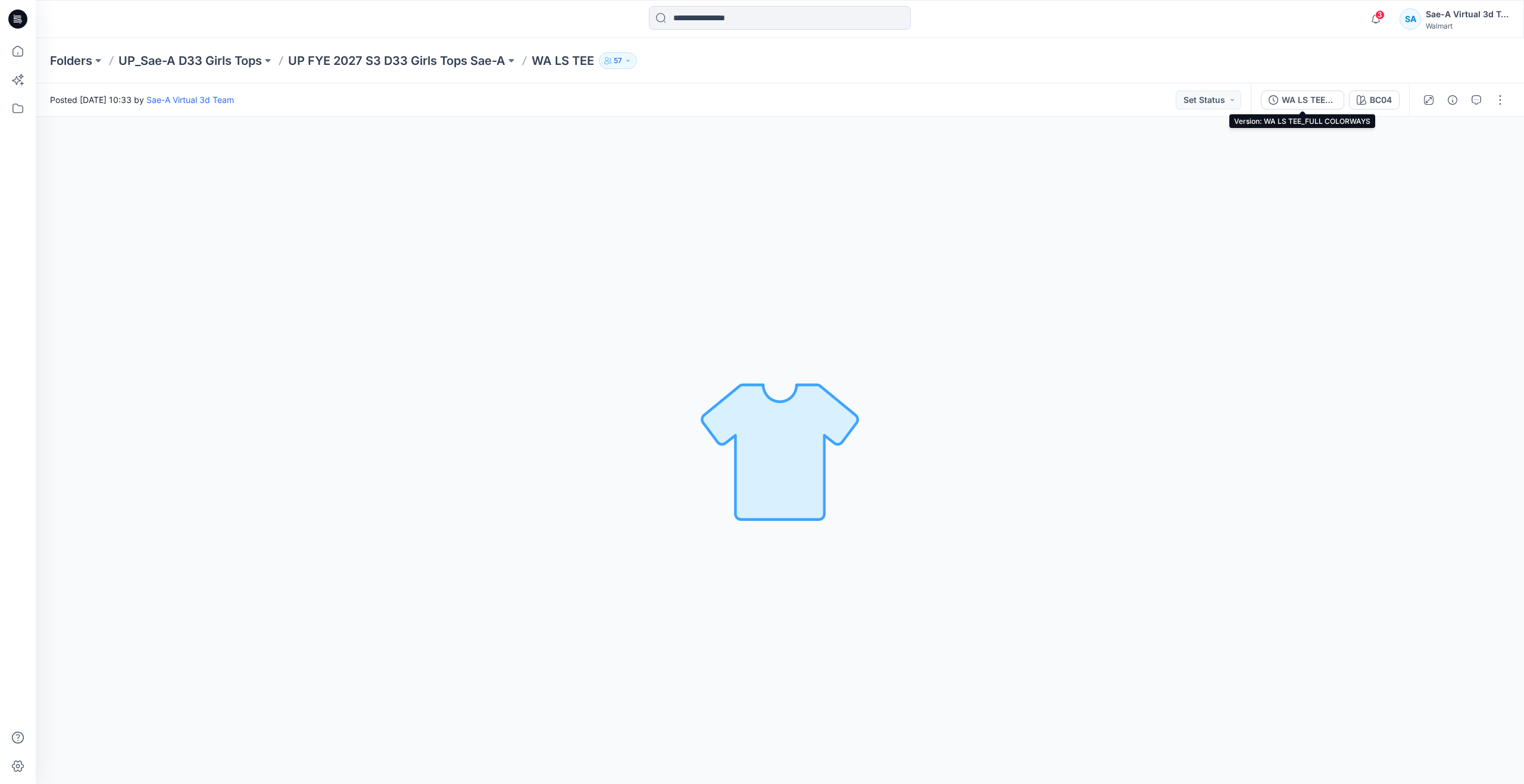
drag, startPoint x: 1275, startPoint y: 97, endPoint x: 1323, endPoint y: 172, distance: 89.0
click at [1274, 97] on icon "button" at bounding box center [1273, 100] width 10 height 10
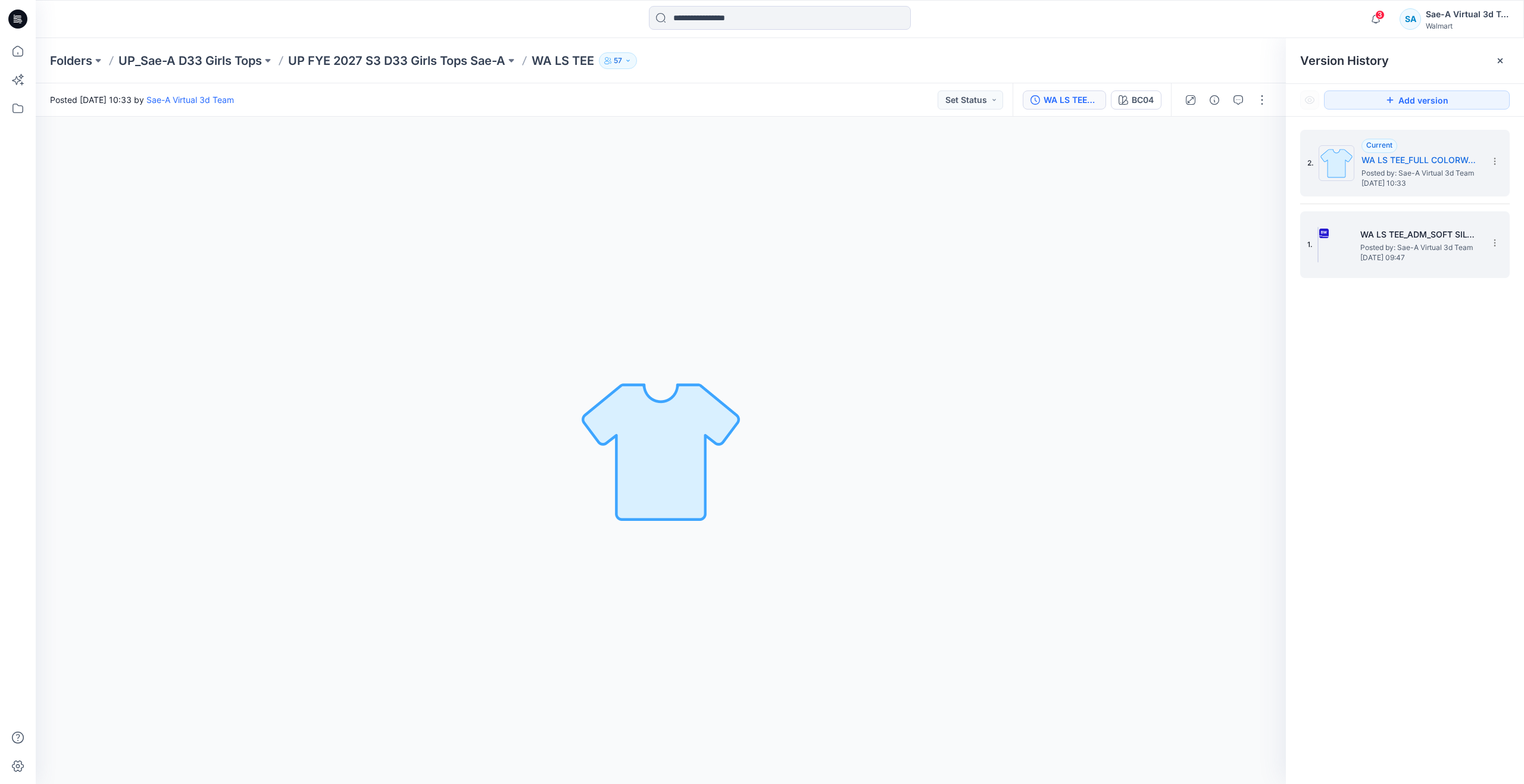
click at [1367, 227] on div "1. WA LS TEE_ADM_SOFT SILVER Posted by: Sae-A Virtual 3d Team [DATE] 09:47" at bounding box center [1397, 245] width 179 height 57
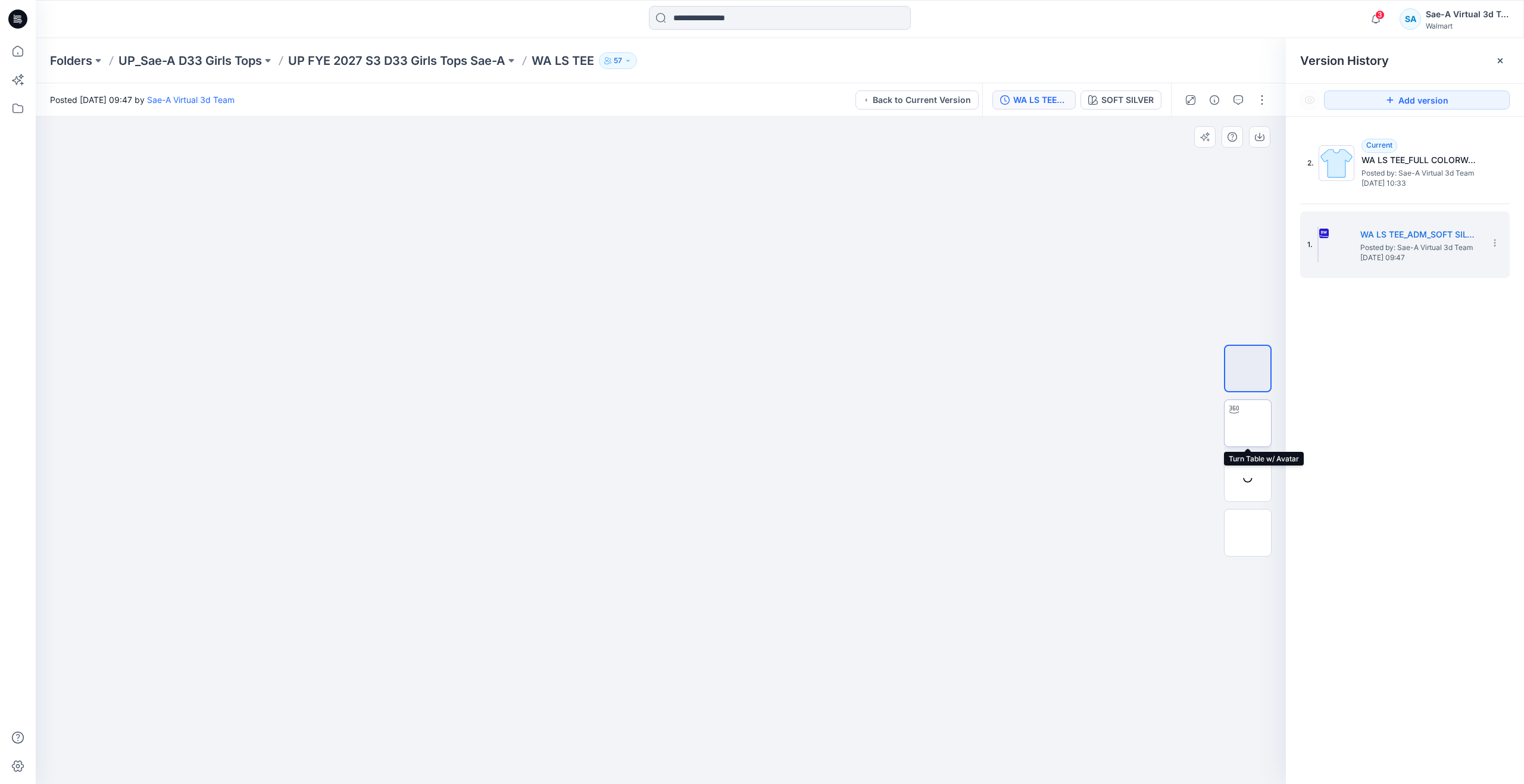
click at [1248, 423] on img at bounding box center [1248, 423] width 0 height 0
